Goal: Check status: Check status

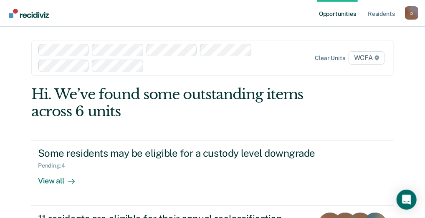
scroll to position [53, 0]
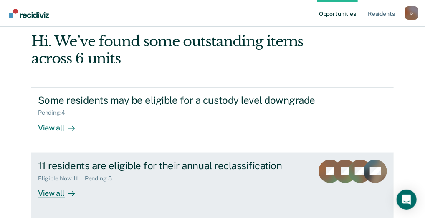
click at [51, 189] on div "View all" at bounding box center [61, 190] width 47 height 16
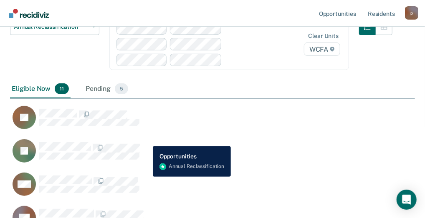
scroll to position [22, 0]
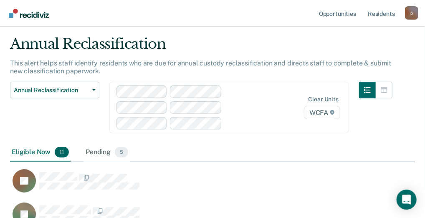
click at [26, 147] on div "Eligible Now 11" at bounding box center [40, 153] width 61 height 18
click at [35, 149] on div "Eligible Now 11" at bounding box center [40, 153] width 61 height 18
click at [66, 150] on span "11" at bounding box center [62, 152] width 14 height 11
click at [114, 148] on div "Pending 5" at bounding box center [107, 153] width 46 height 18
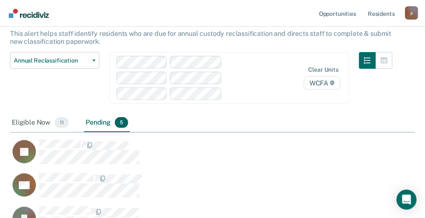
scroll to position [64, 0]
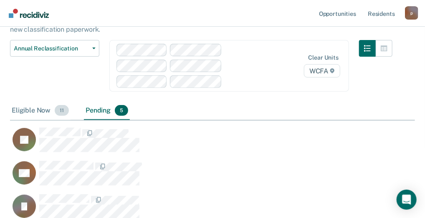
click at [35, 108] on div "Eligible Now 11" at bounding box center [40, 111] width 61 height 18
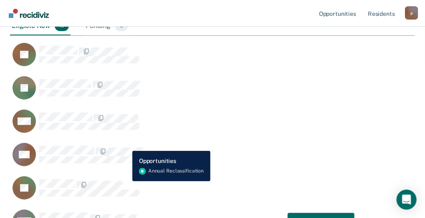
scroll to position [147, 0]
